Goal: Task Accomplishment & Management: Manage account settings

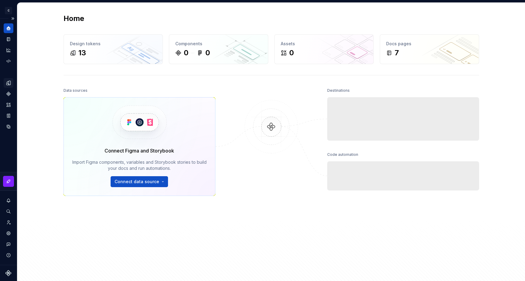
click at [7, 84] on icon "Design tokens" at bounding box center [8, 82] width 5 height 5
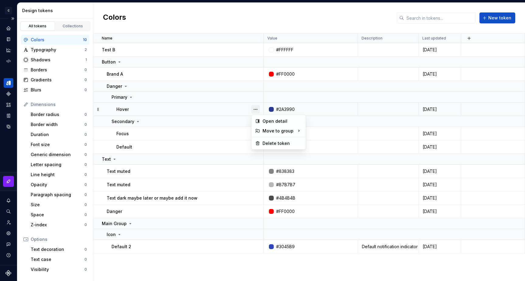
click at [255, 110] on button "button" at bounding box center [255, 109] width 9 height 9
click at [269, 142] on div "Delete token" at bounding box center [283, 143] width 40 height 6
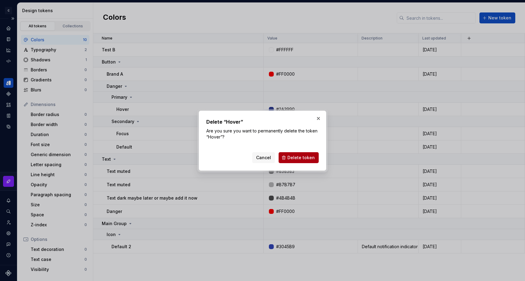
click at [294, 160] on span "Delete token" at bounding box center [301, 158] width 27 height 6
